Goal: Transaction & Acquisition: Purchase product/service

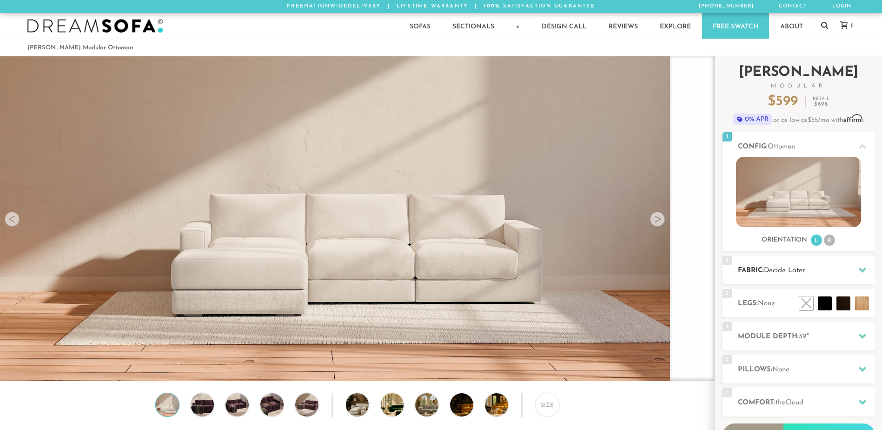
click at [804, 273] on span "Decide Later" at bounding box center [784, 270] width 41 height 7
click at [854, 267] on div at bounding box center [863, 269] width 20 height 19
click at [818, 242] on li "L" at bounding box center [816, 239] width 11 height 11
click at [792, 266] on h2 "Fabric: Decide Later" at bounding box center [806, 270] width 137 height 11
click at [861, 269] on icon at bounding box center [862, 269] width 7 height 7
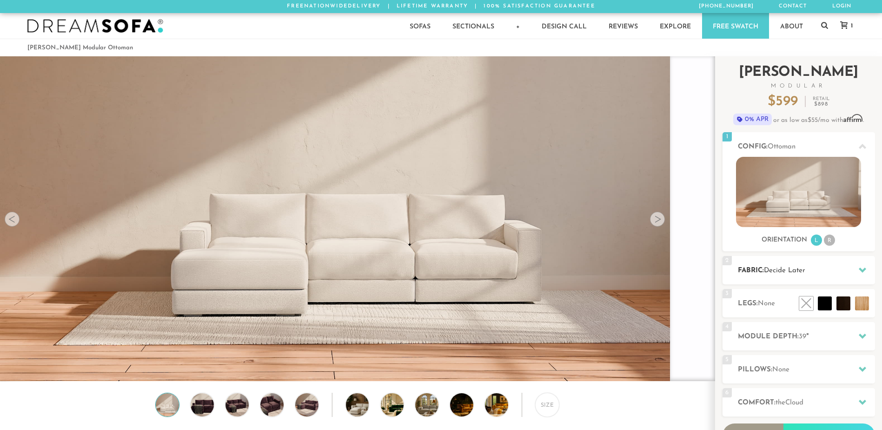
click at [790, 268] on span "Decide Later" at bounding box center [784, 270] width 41 height 7
click at [858, 265] on div at bounding box center [863, 269] width 20 height 19
click at [763, 300] on span "None" at bounding box center [766, 303] width 17 height 7
drag, startPoint x: 763, startPoint y: 300, endPoint x: 783, endPoint y: 182, distance: 120.3
click at [783, 182] on img at bounding box center [798, 192] width 125 height 70
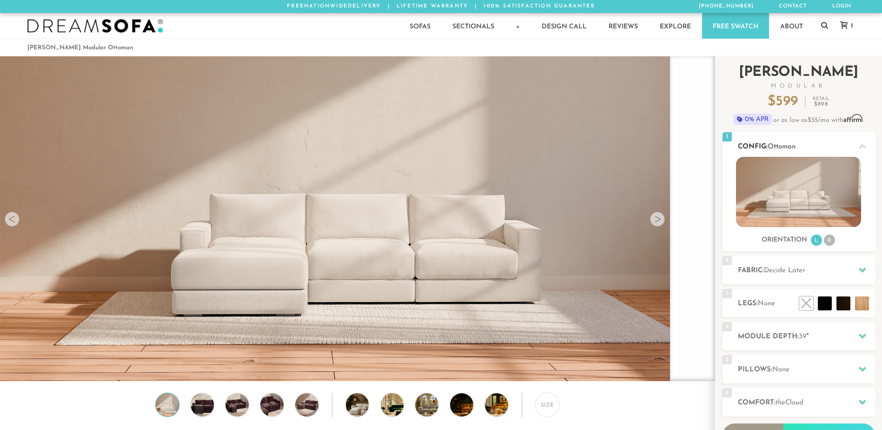
click at [827, 239] on li "R" at bounding box center [829, 239] width 11 height 11
click at [828, 239] on li "R" at bounding box center [829, 239] width 11 height 11
click at [815, 241] on li "L" at bounding box center [816, 239] width 11 height 11
click at [827, 239] on li "R" at bounding box center [829, 239] width 11 height 11
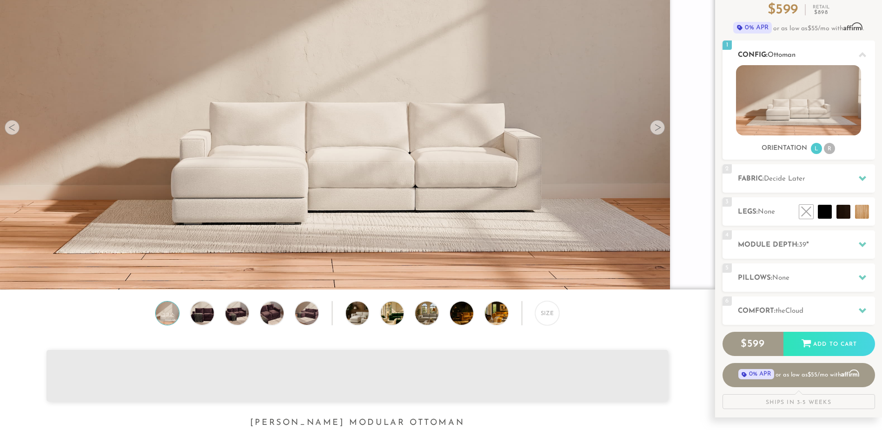
scroll to position [93, 0]
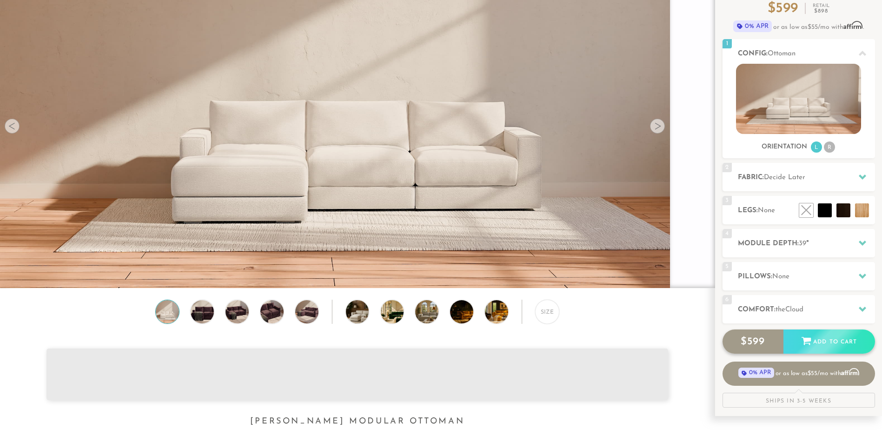
click at [815, 344] on div "Add to Cart" at bounding box center [830, 341] width 92 height 25
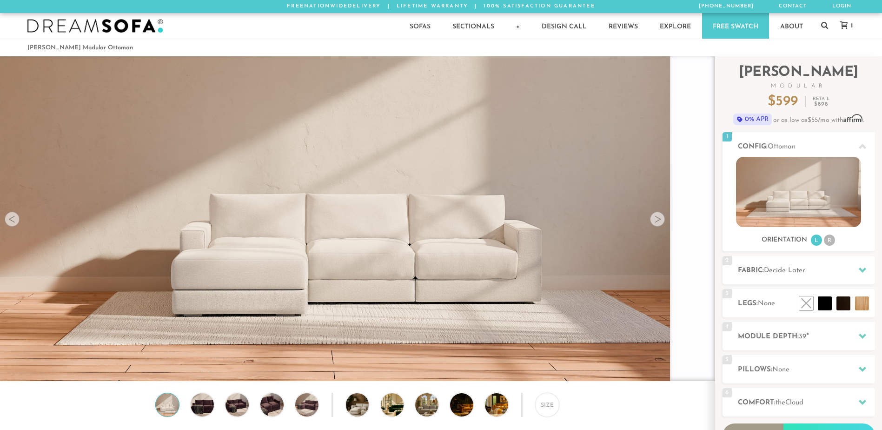
click at [657, 223] on div at bounding box center [657, 219] width 15 height 15
drag, startPoint x: 642, startPoint y: 208, endPoint x: 645, endPoint y: 213, distance: 5.3
click at [864, 266] on div at bounding box center [863, 269] width 20 height 19
click at [753, 267] on h2 "Fabric: Decide Later" at bounding box center [806, 270] width 137 height 11
click at [545, 407] on div "Size" at bounding box center [547, 404] width 24 height 24
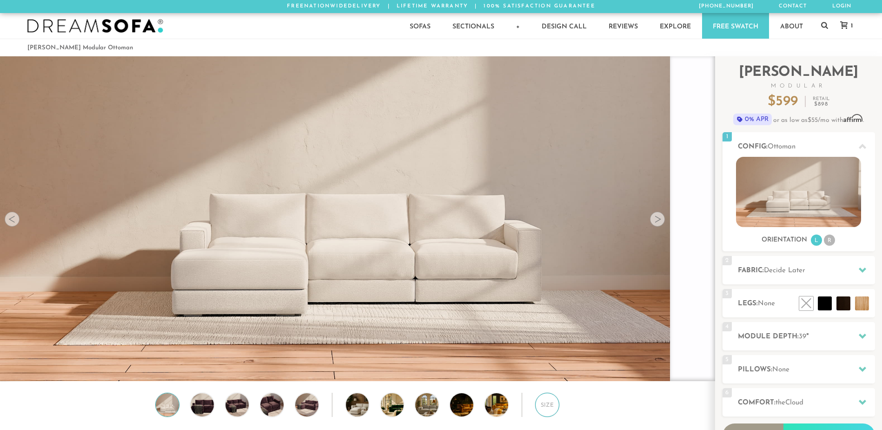
click at [546, 407] on div "Size" at bounding box center [547, 404] width 24 height 24
click at [764, 409] on div "6 Comfort: the Cloud soft" at bounding box center [799, 402] width 153 height 28
click at [855, 371] on div at bounding box center [863, 368] width 20 height 19
click at [855, 335] on div at bounding box center [863, 335] width 20 height 19
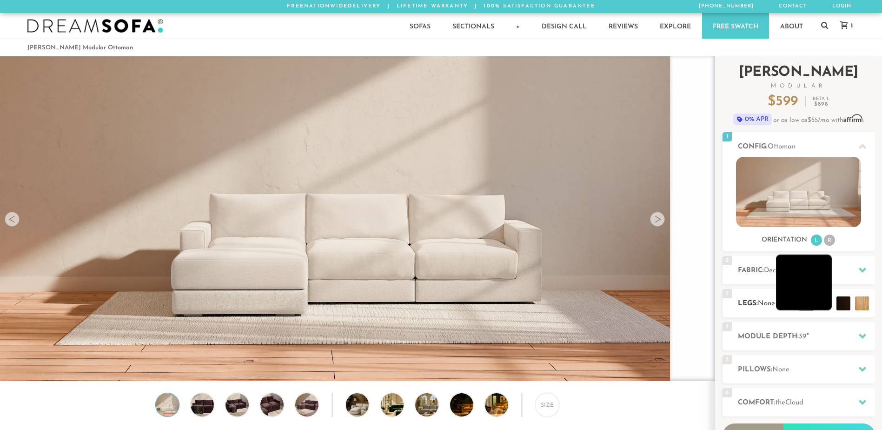
click at [824, 301] on li at bounding box center [804, 282] width 56 height 56
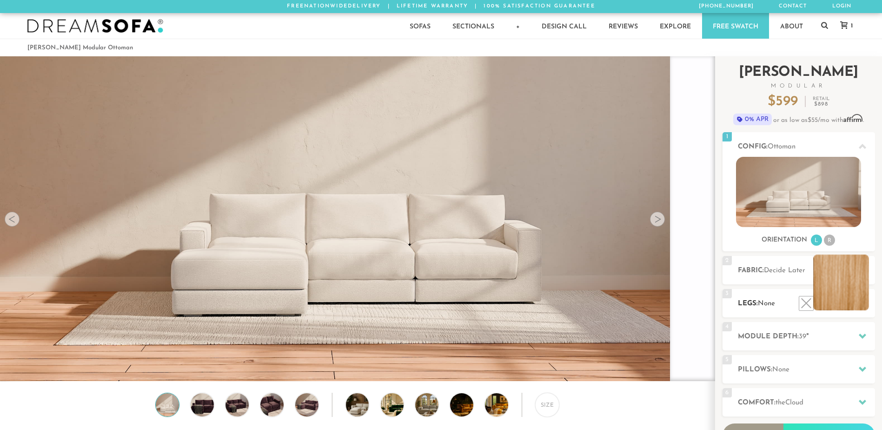
click at [860, 303] on li at bounding box center [841, 282] width 56 height 56
click at [848, 294] on li at bounding box center [841, 282] width 56 height 56
drag, startPoint x: 725, startPoint y: 135, endPoint x: 740, endPoint y: 146, distance: 19.0
click at [725, 135] on span "1" at bounding box center [727, 136] width 9 height 9
click at [799, 197] on img at bounding box center [798, 192] width 125 height 70
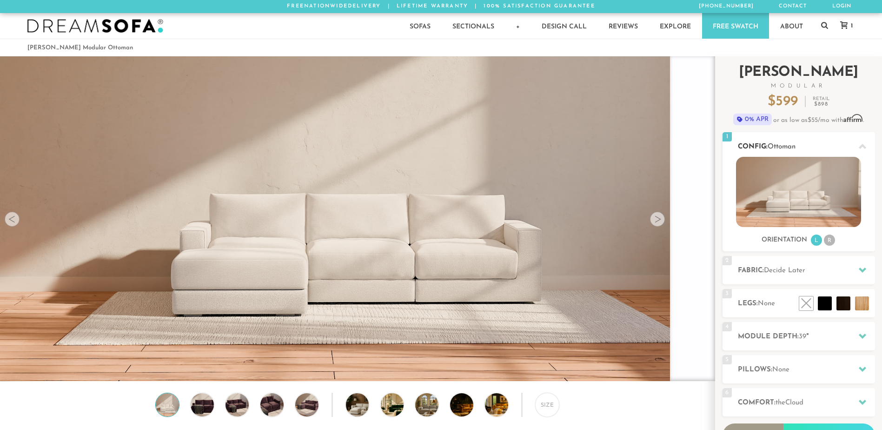
click at [861, 144] on icon at bounding box center [862, 146] width 7 height 7
click at [810, 201] on img at bounding box center [798, 192] width 125 height 70
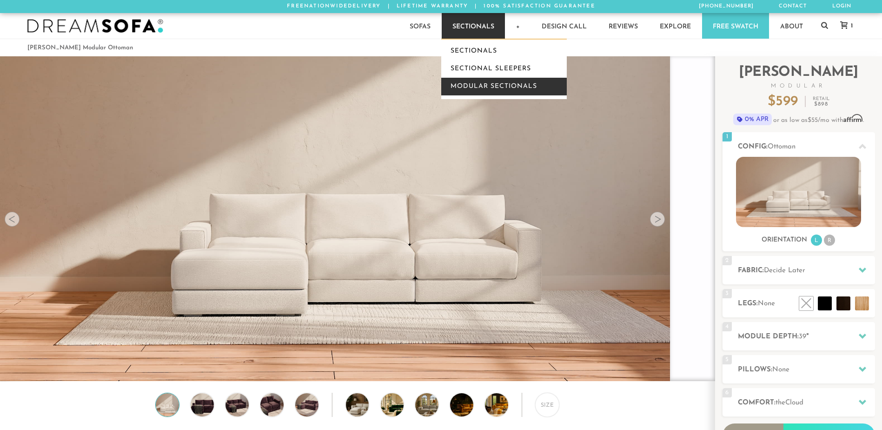
click at [489, 86] on link "Modular Sectionals" at bounding box center [504, 87] width 126 height 18
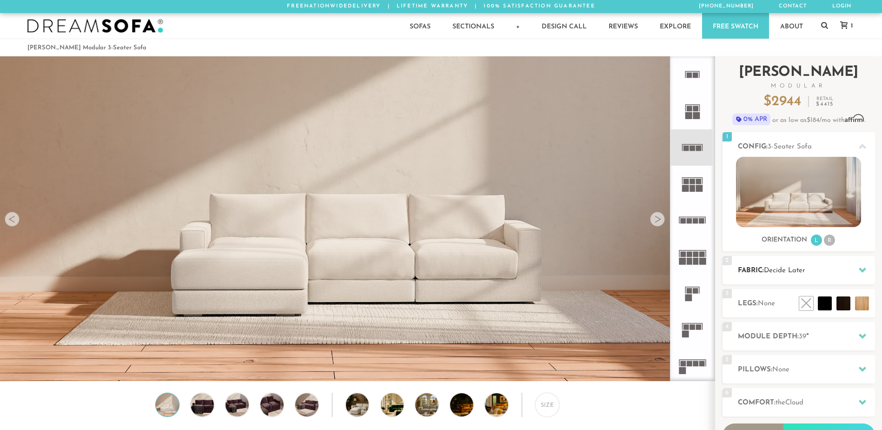
click at [846, 277] on div "2 Fabric: Decide Later" at bounding box center [799, 270] width 153 height 28
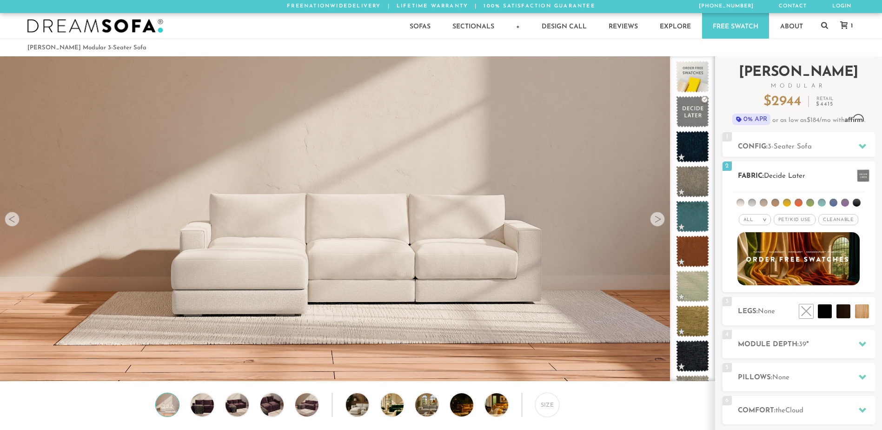
click at [794, 220] on span "Pet/Kid Use x" at bounding box center [795, 219] width 42 height 11
click at [832, 218] on span "Cleanable x" at bounding box center [842, 219] width 40 height 11
click at [741, 203] on li at bounding box center [741, 203] width 8 height 8
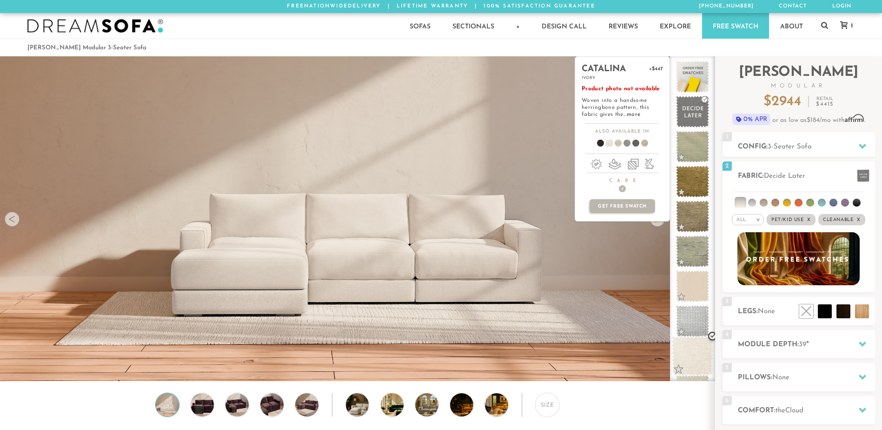
click at [696, 357] on span at bounding box center [692, 356] width 41 height 40
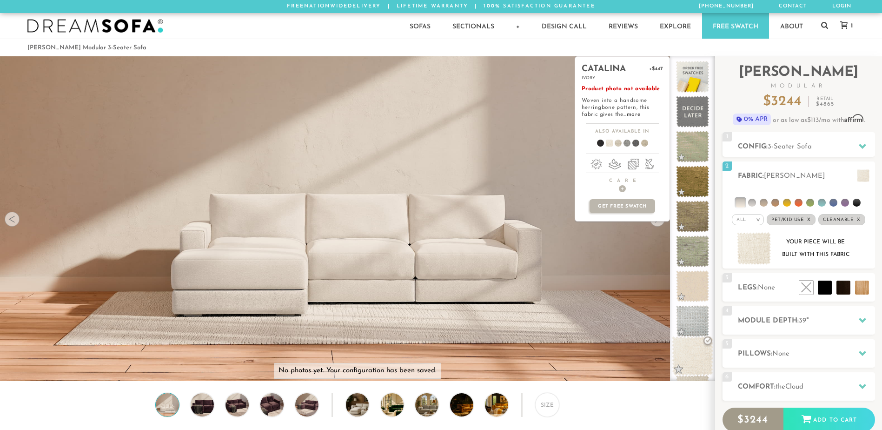
click at [696, 356] on span at bounding box center [692, 356] width 41 height 40
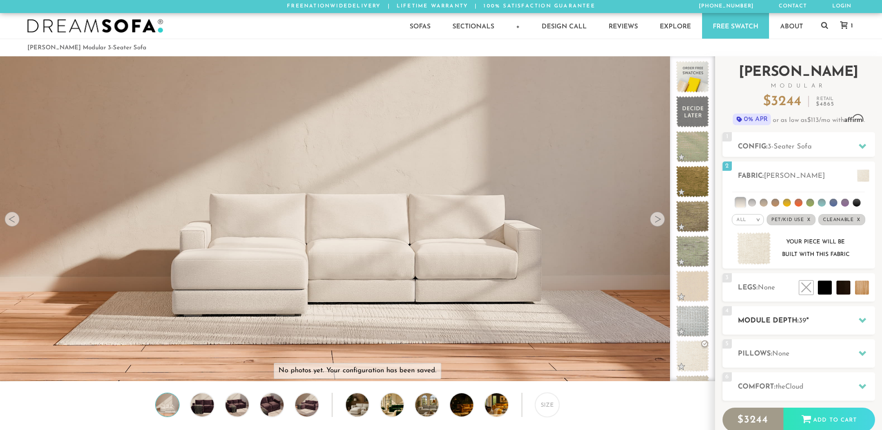
click at [774, 322] on h2 "Module Depth: 39 "" at bounding box center [806, 320] width 137 height 11
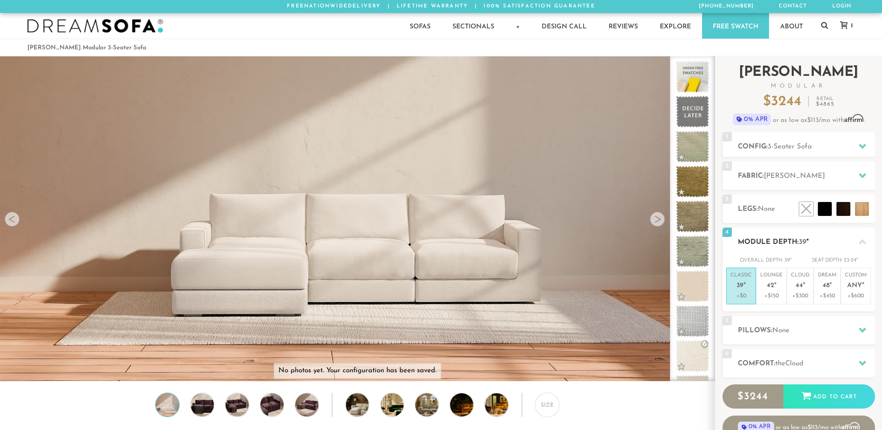
click at [759, 244] on h2 "Module Depth: 39 "" at bounding box center [806, 242] width 137 height 11
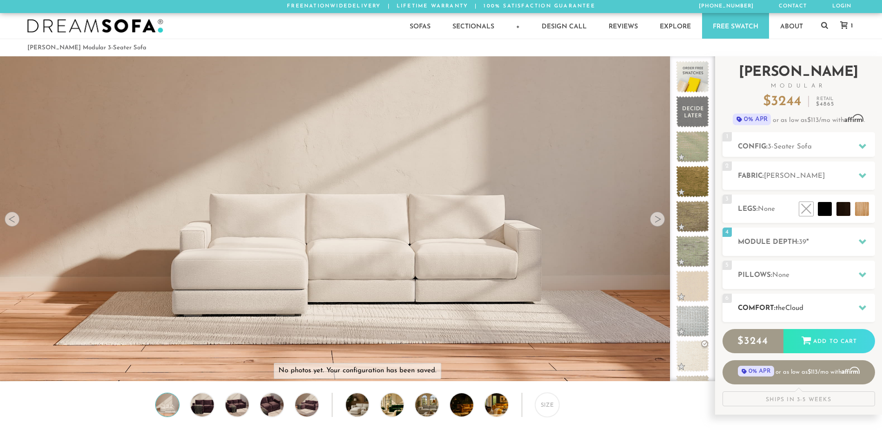
click at [766, 307] on h2 "Comfort: the Cloud" at bounding box center [806, 308] width 137 height 11
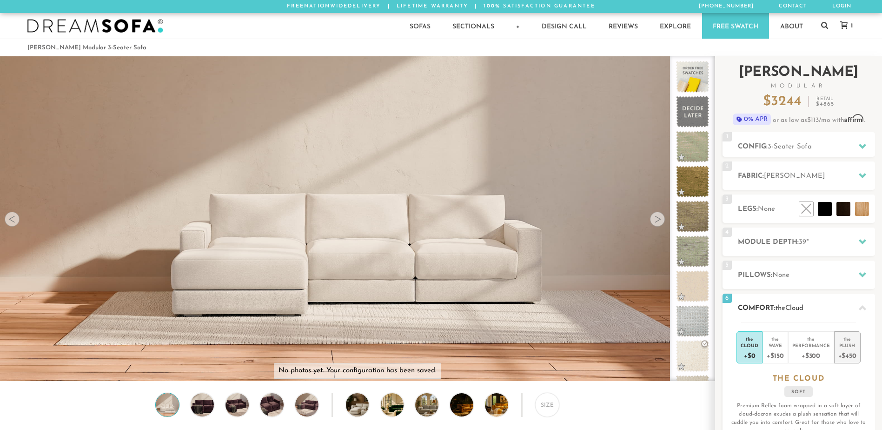
click at [848, 349] on div "+$450" at bounding box center [847, 354] width 18 height 13
